Goal: Information Seeking & Learning: Check status

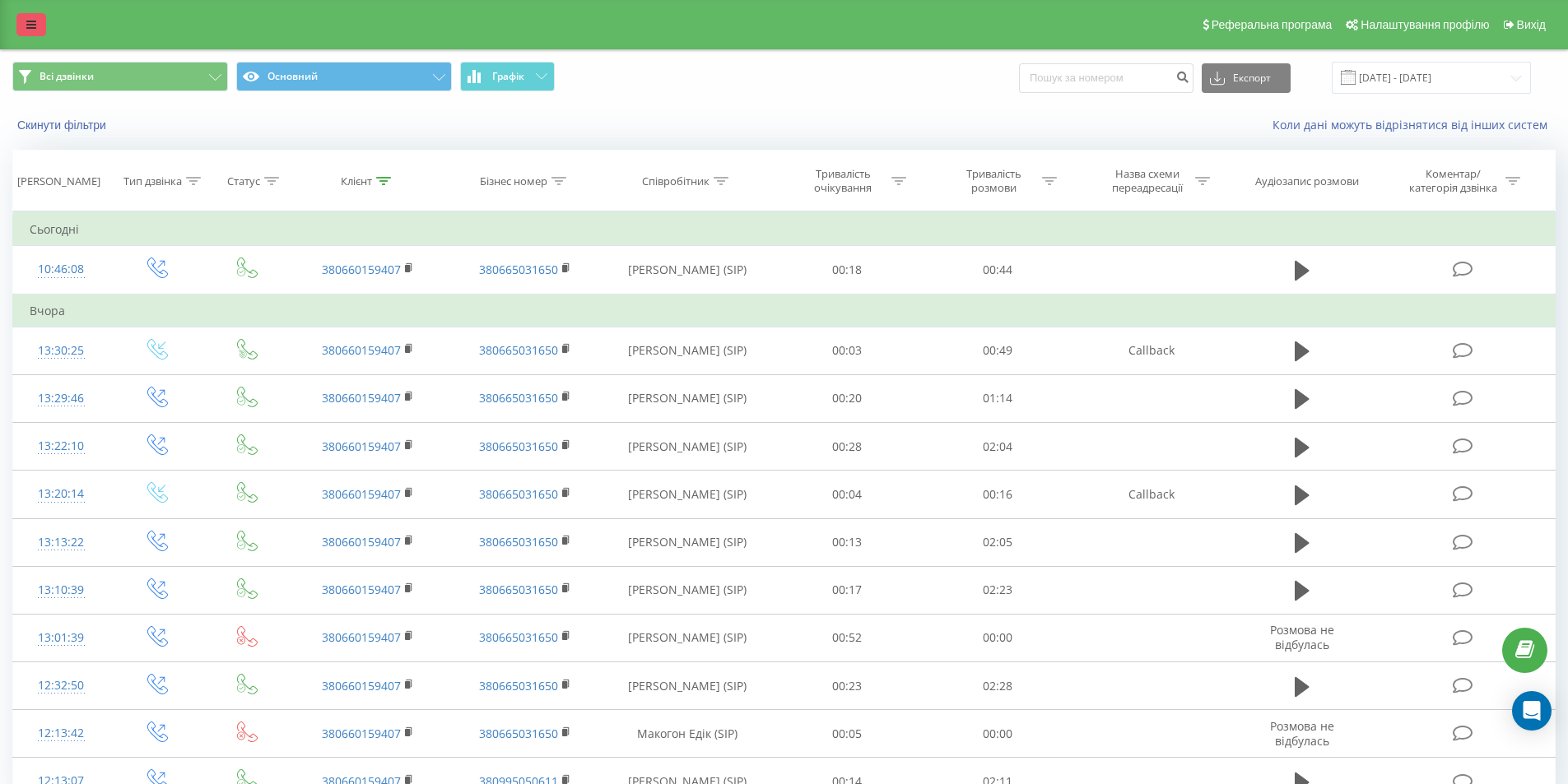
click at [43, 13] on link at bounding box center [32, 25] width 30 height 23
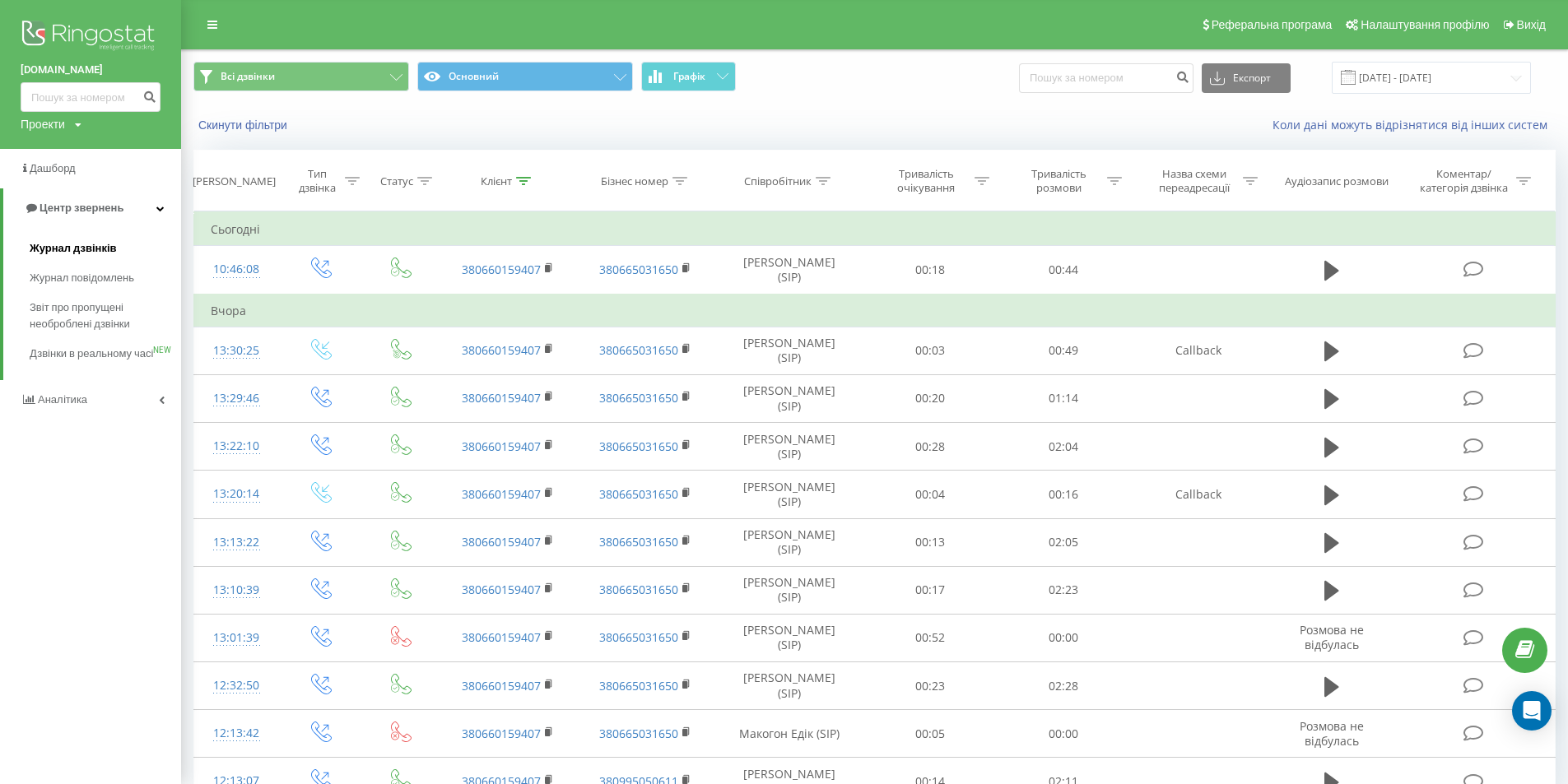
click at [88, 248] on span "Журнал дзвінків" at bounding box center [73, 249] width 87 height 17
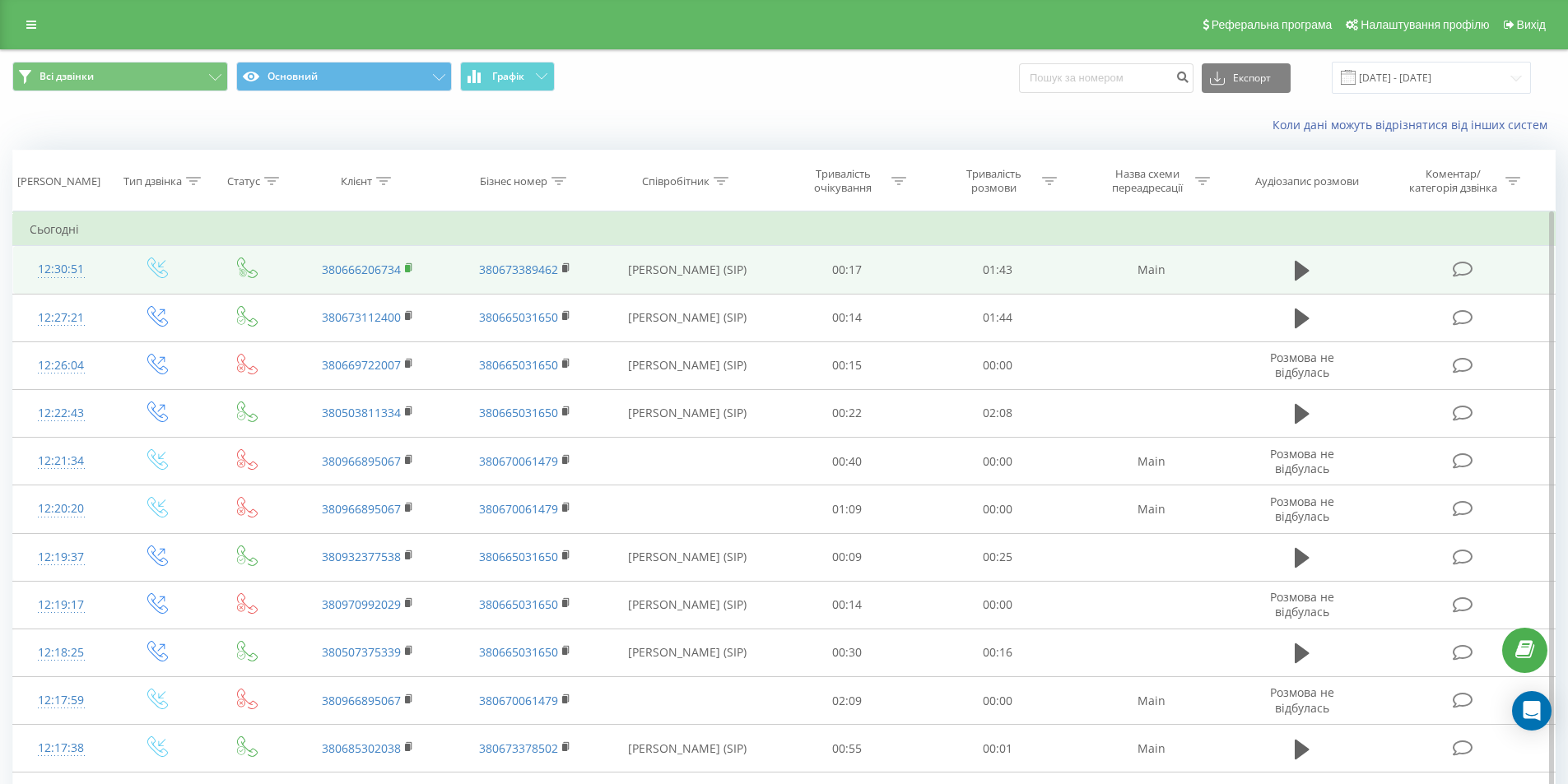
click at [413, 268] on icon at bounding box center [409, 268] width 9 height 12
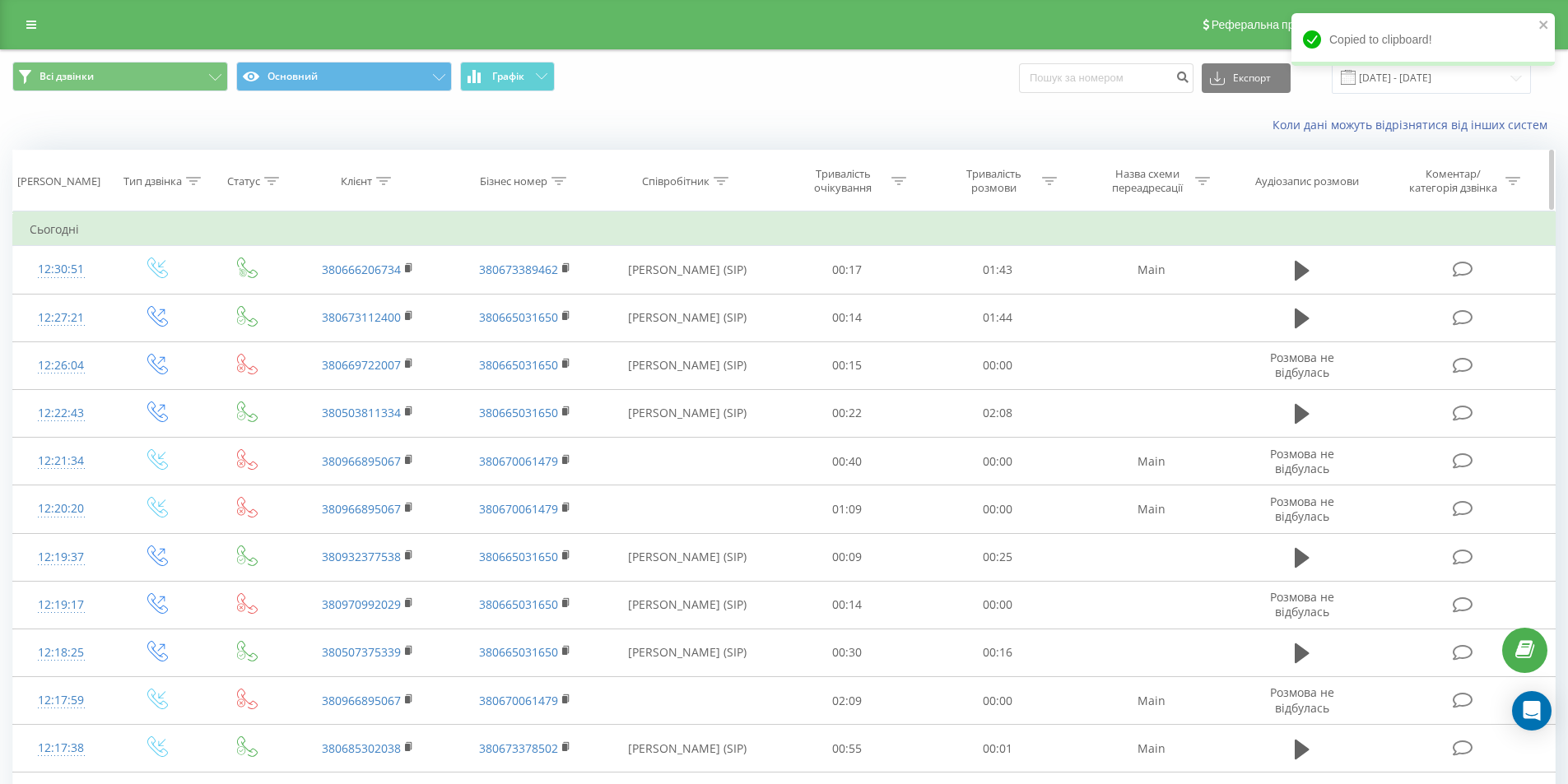
click at [382, 188] on th "Клієнт" at bounding box center [368, 181] width 157 height 61
click at [386, 180] on icon at bounding box center [384, 181] width 15 height 8
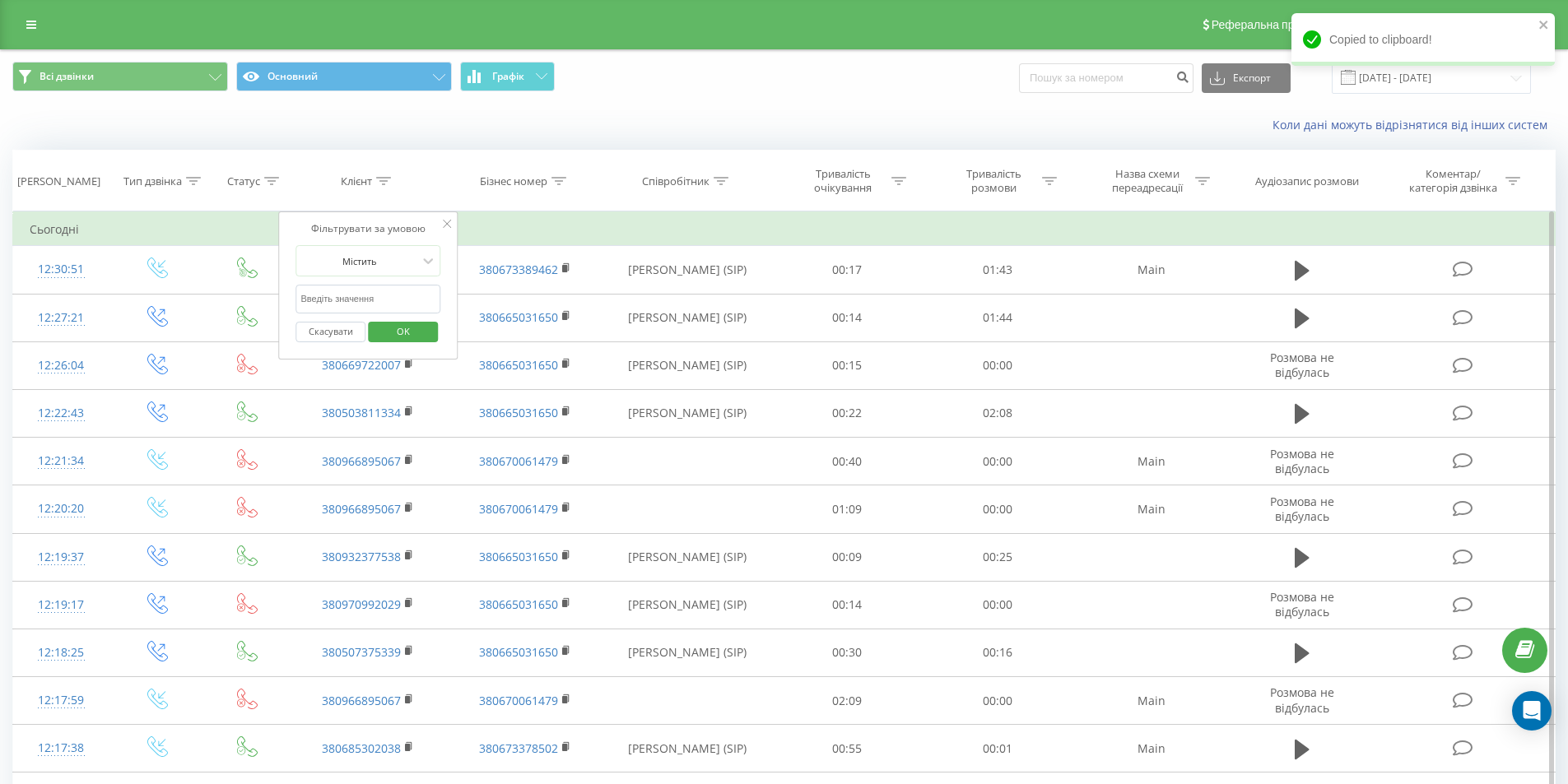
drag, startPoint x: 360, startPoint y: 297, endPoint x: 386, endPoint y: 311, distance: 29.5
click at [360, 297] on input "text" at bounding box center [369, 299] width 145 height 29
paste input "0976507476"
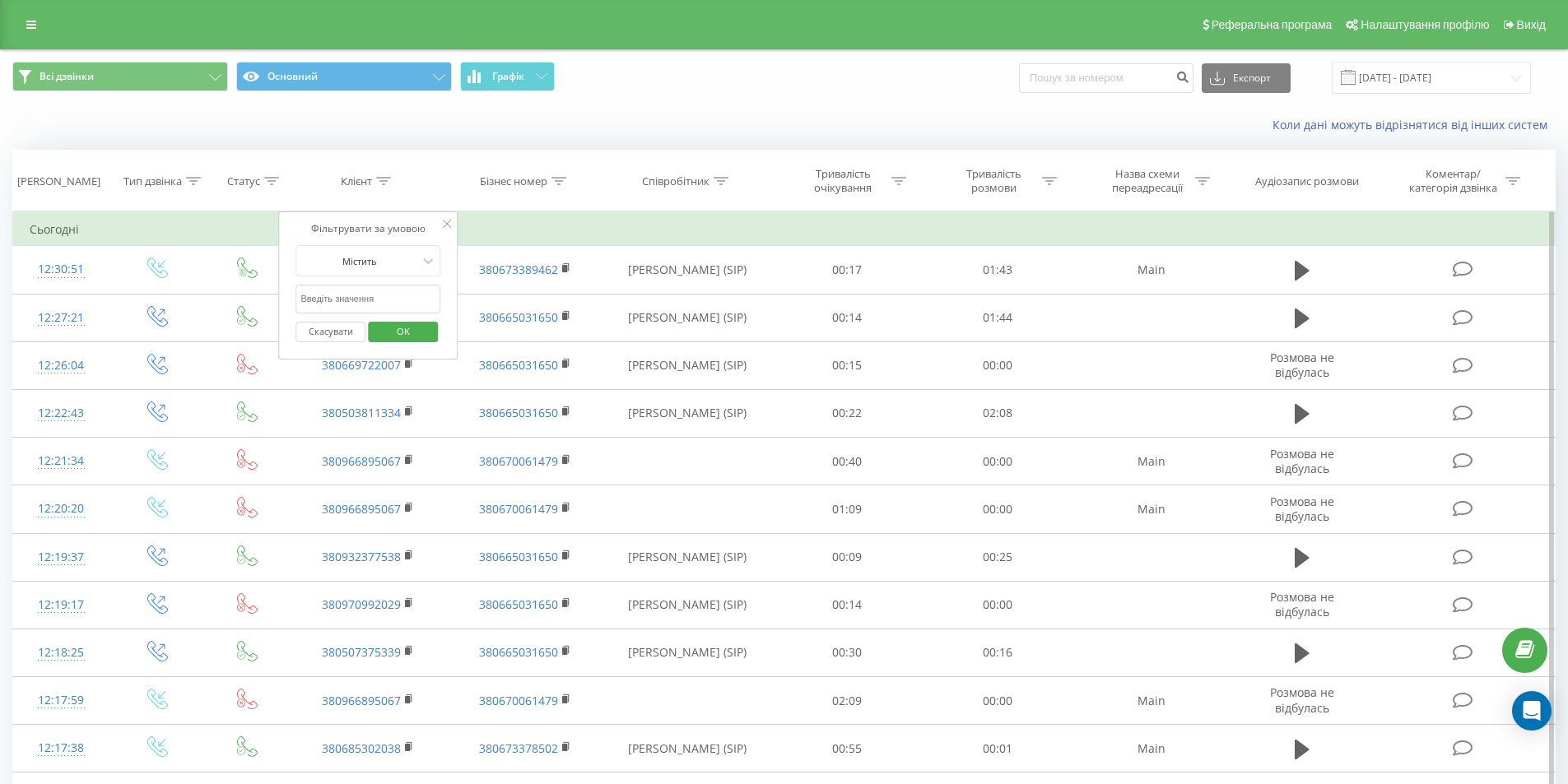
type input "0976507476"
click at [403, 325] on span "OK" at bounding box center [403, 331] width 46 height 26
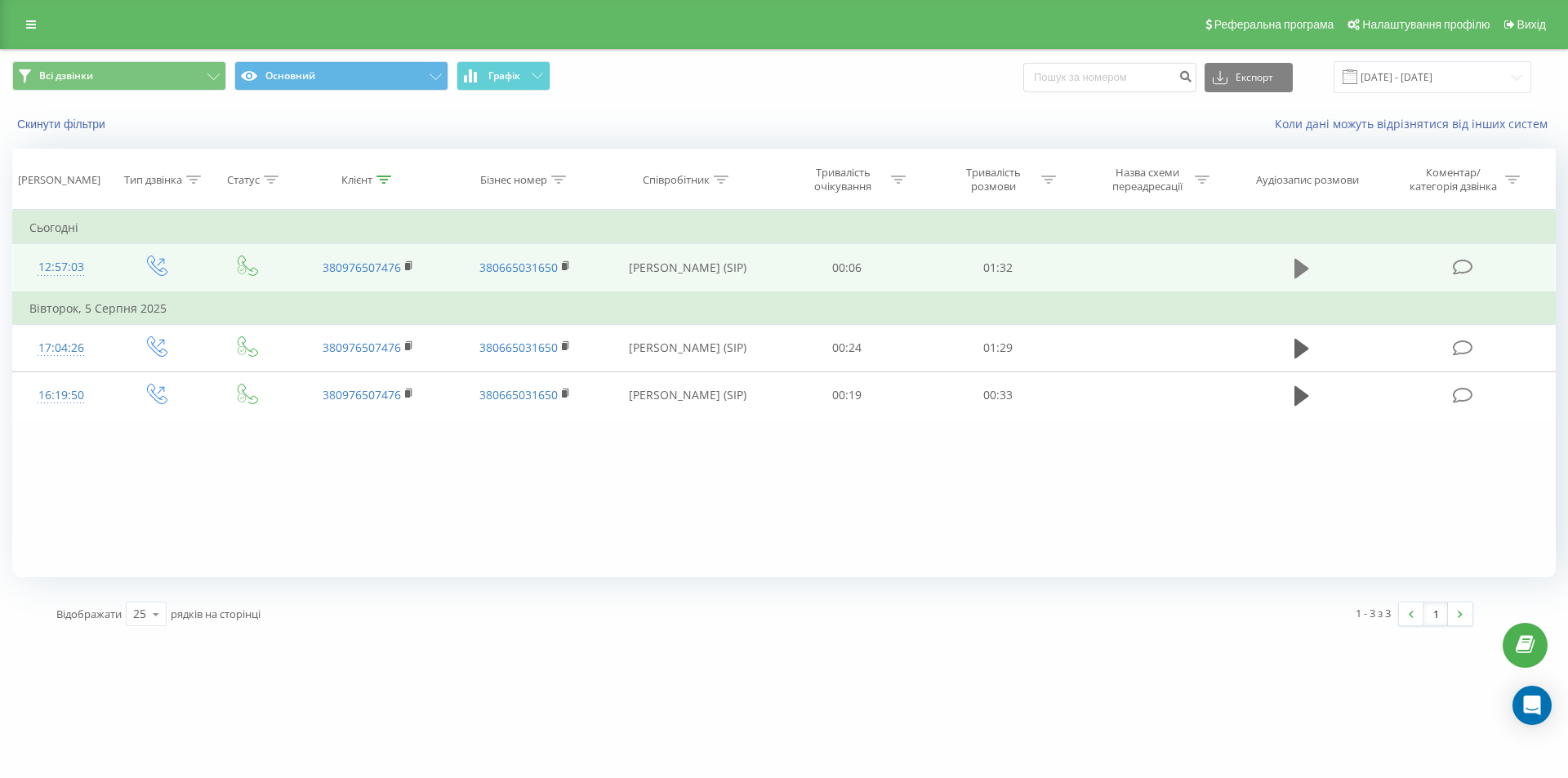
click at [1292, 263] on button at bounding box center [1302, 268] width 25 height 25
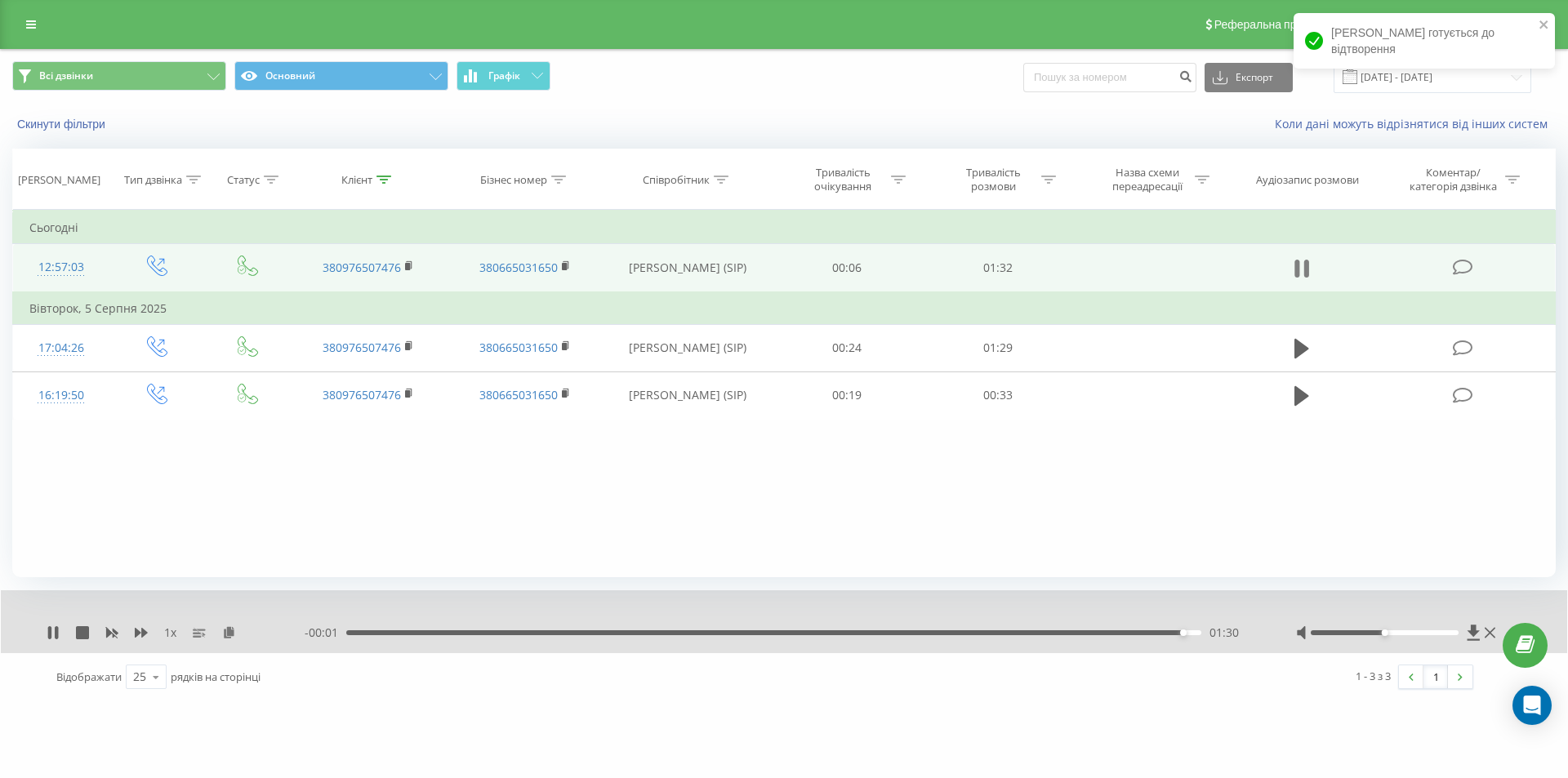
click at [1303, 272] on icon at bounding box center [1302, 268] width 15 height 23
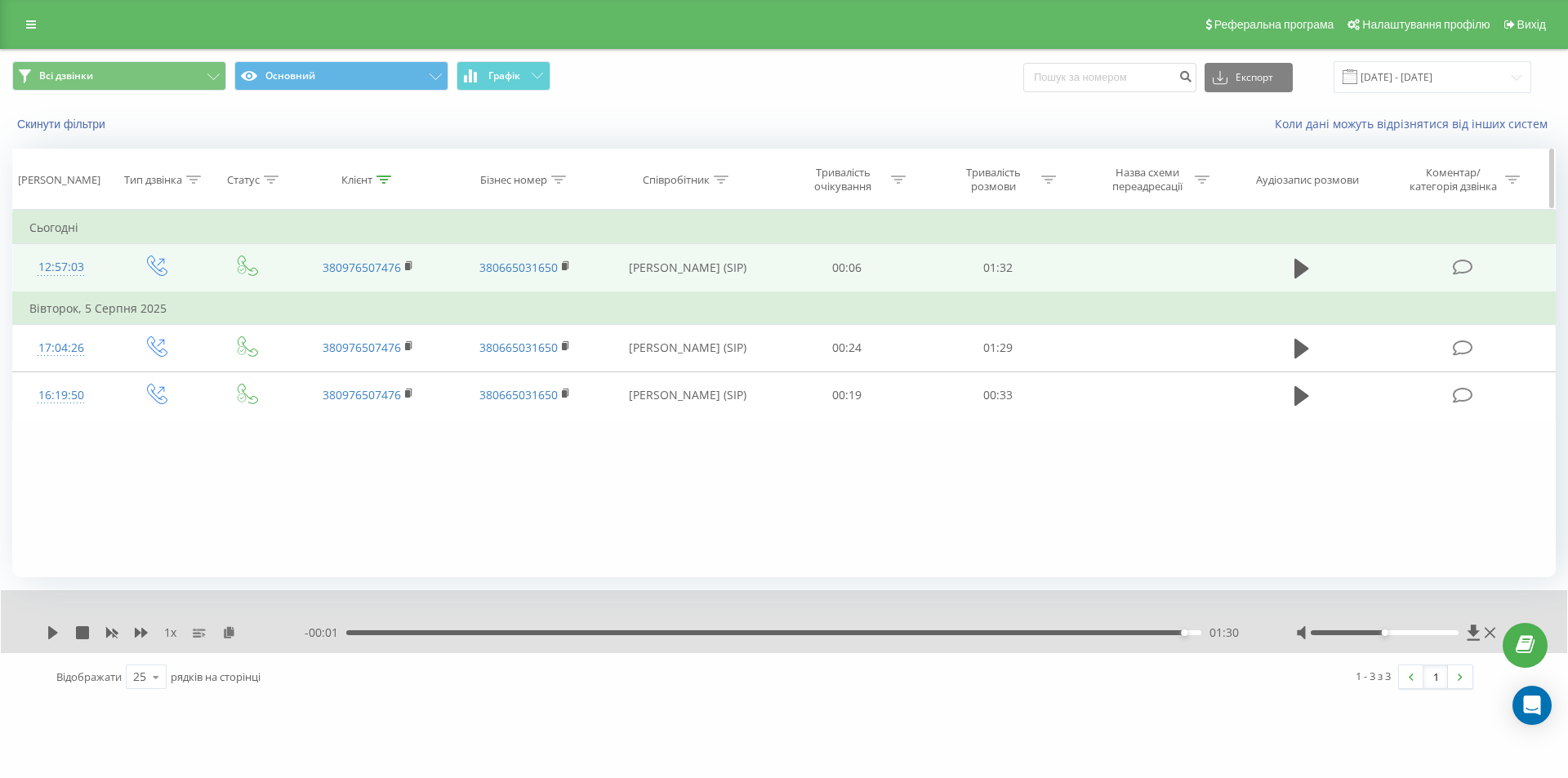
click at [392, 180] on icon at bounding box center [384, 180] width 15 height 8
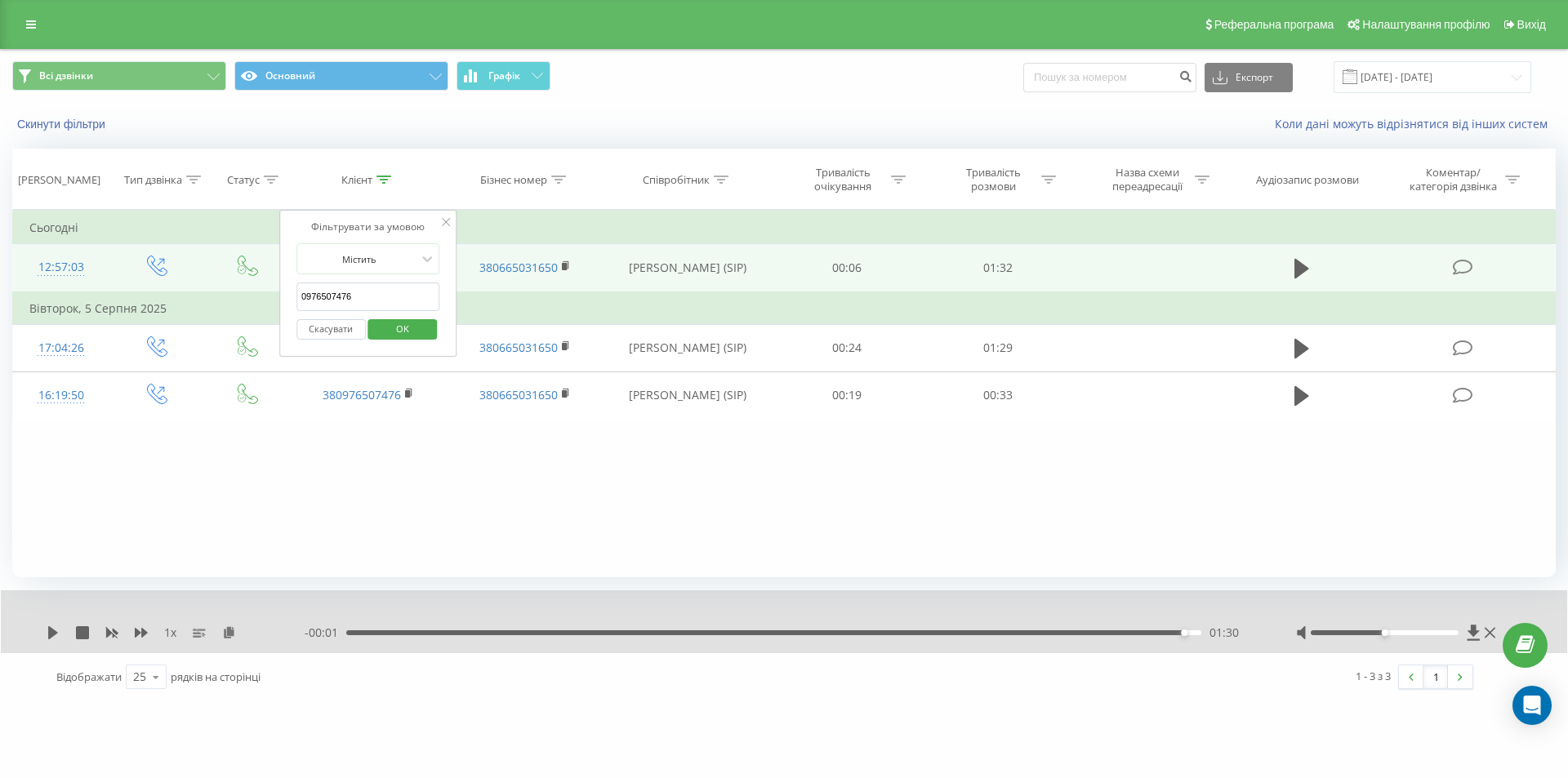
drag, startPoint x: 374, startPoint y: 295, endPoint x: 248, endPoint y: 289, distance: 126.1
click at [248, 289] on table "Фільтрувати за умовою Дорівнює Введіть значення Скасувати OK Фільтрувати за умо…" at bounding box center [784, 315] width 1543 height 210
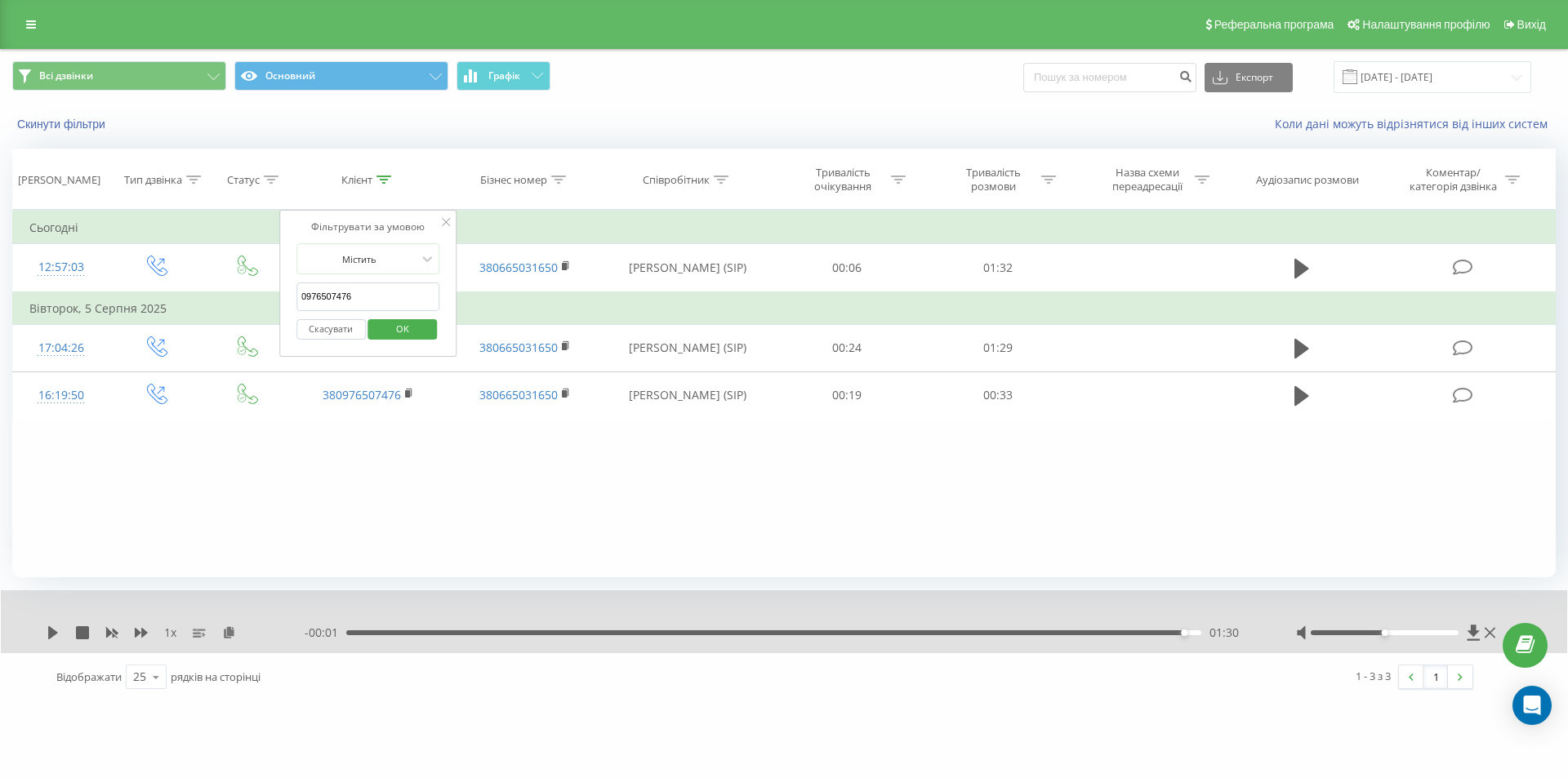
click at [421, 324] on span "OK" at bounding box center [402, 329] width 45 height 26
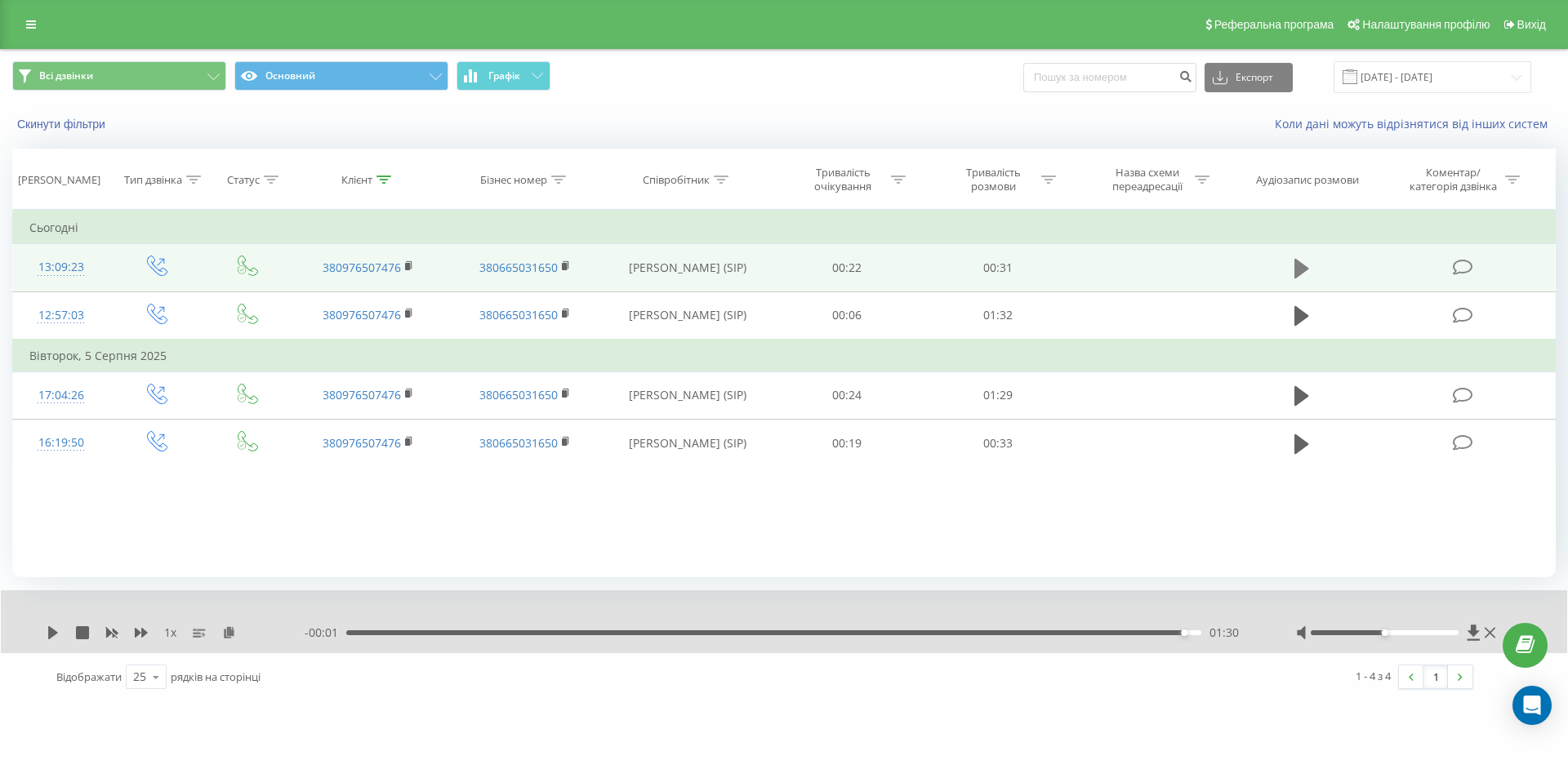
click at [1294, 272] on button at bounding box center [1302, 268] width 25 height 25
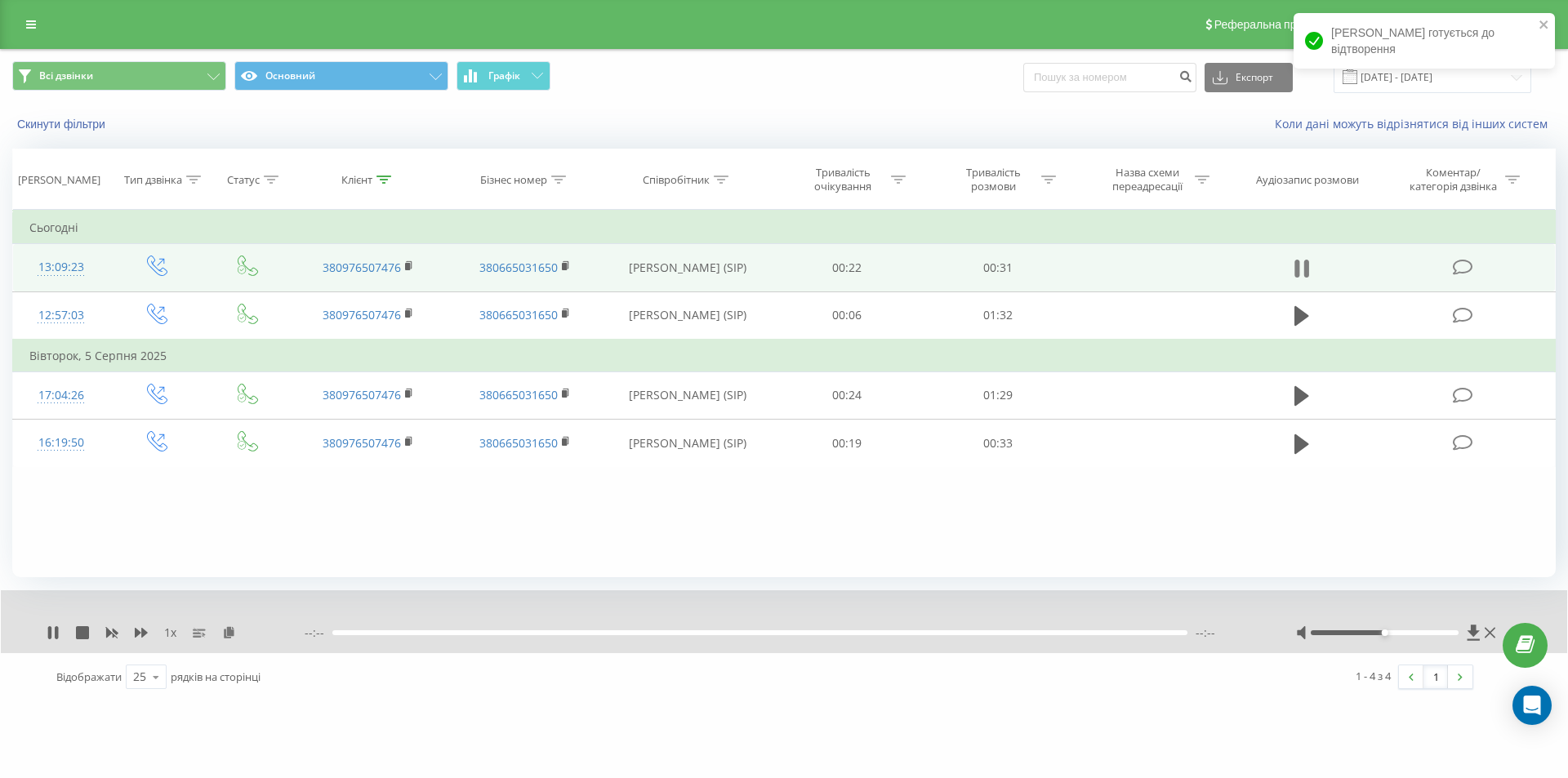
click at [1304, 273] on icon at bounding box center [1302, 268] width 15 height 23
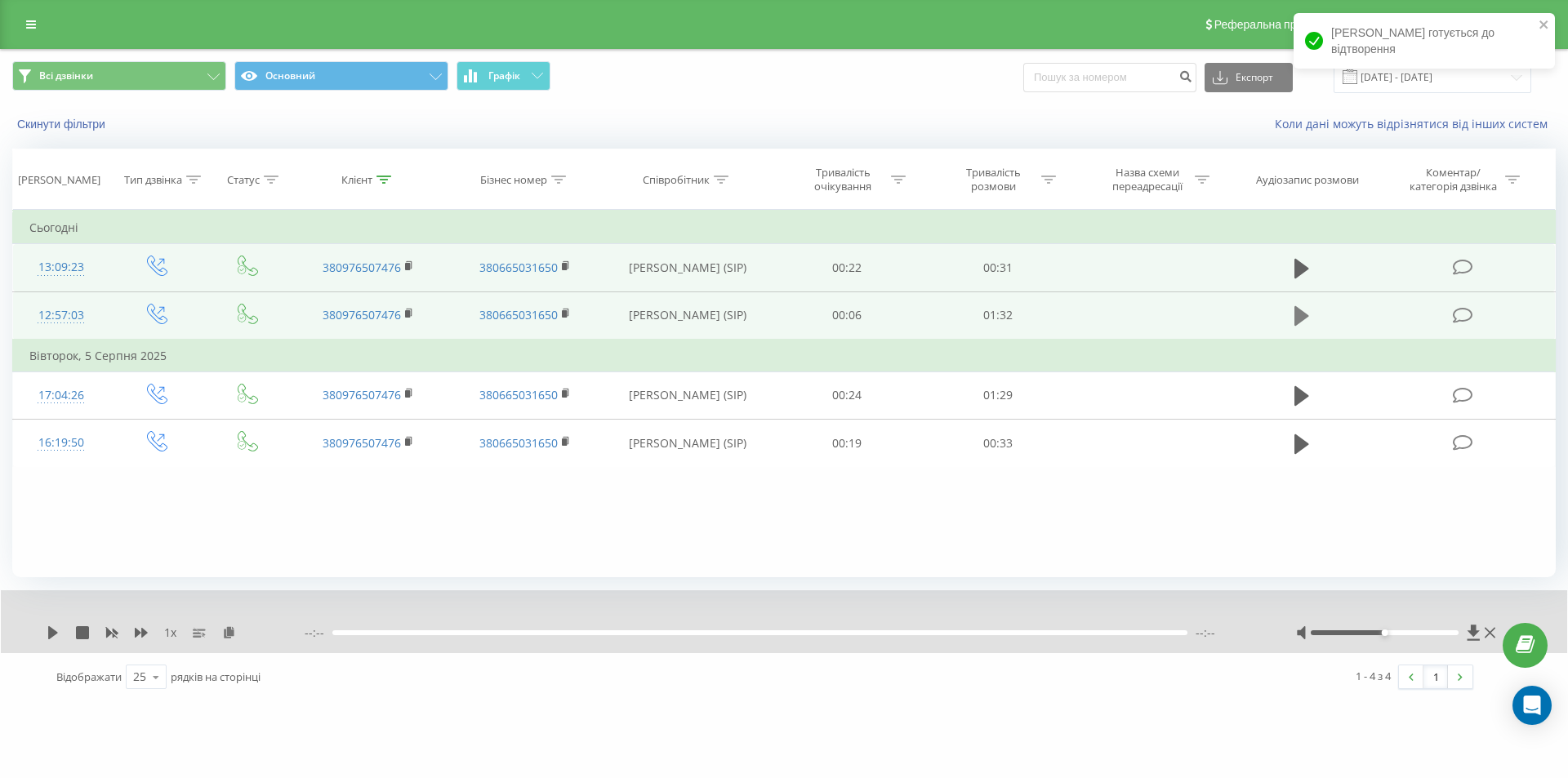
click at [1304, 314] on icon at bounding box center [1302, 316] width 15 height 20
click at [382, 633] on div "00:03" at bounding box center [773, 633] width 855 height 5
